Goal: Task Accomplishment & Management: Manage account settings

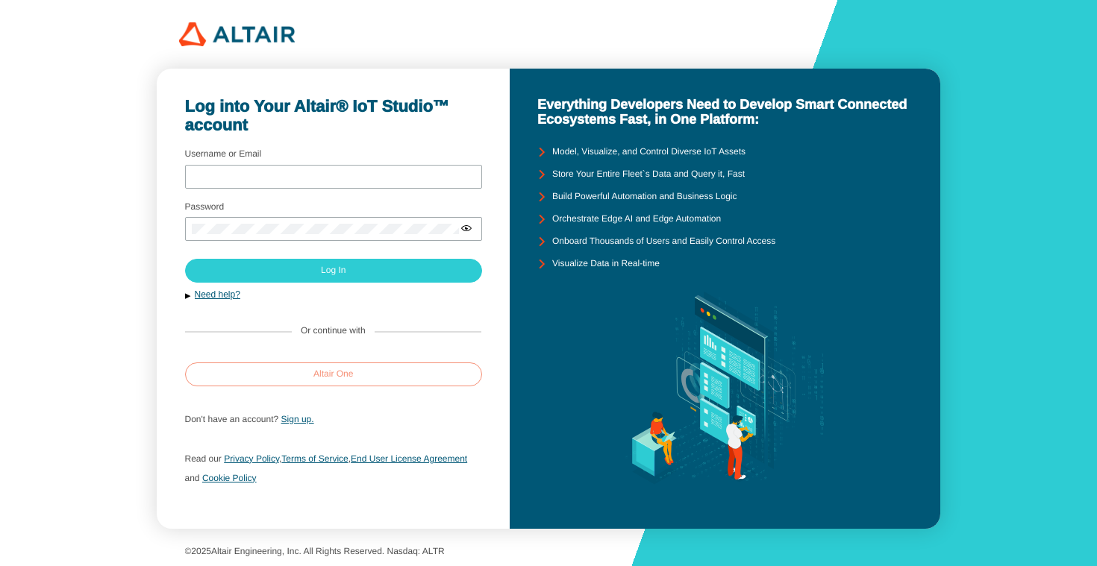
click at [348, 382] on paper-button "Altair One" at bounding box center [334, 375] width 298 height 24
